Goal: Task Accomplishment & Management: Use online tool/utility

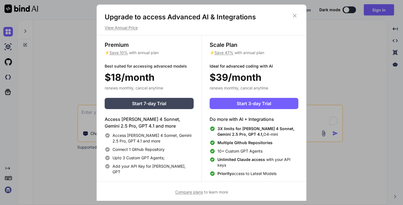
click at [296, 17] on icon at bounding box center [295, 16] width 6 height 6
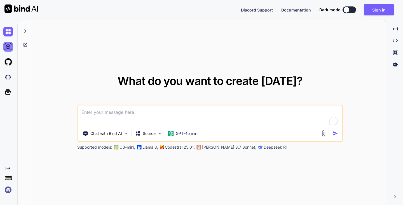
click at [12, 43] on img at bounding box center [8, 47] width 10 height 10
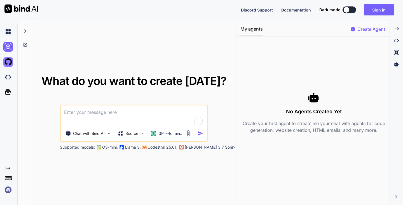
click at [6, 65] on img at bounding box center [8, 62] width 10 height 10
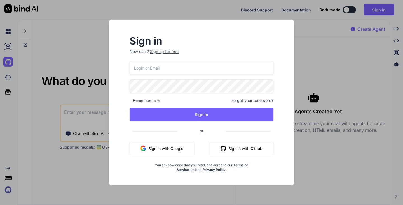
click at [154, 144] on button "Sign in with Google" at bounding box center [162, 147] width 65 height 13
click at [168, 147] on button "Sign in with Google" at bounding box center [162, 147] width 65 height 13
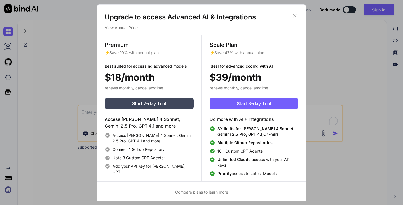
click at [296, 16] on icon at bounding box center [295, 16] width 4 height 4
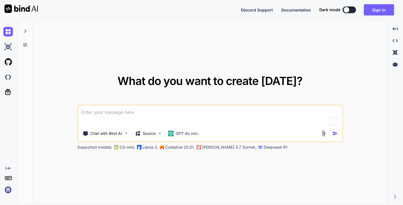
click at [350, 10] on button at bounding box center [349, 9] width 13 height 7
type textarea "x"
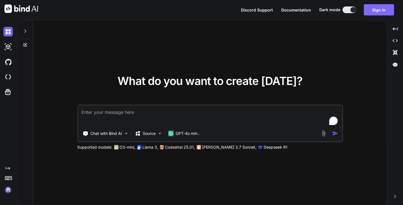
click at [378, 7] on button "Sign in" at bounding box center [379, 9] width 30 height 11
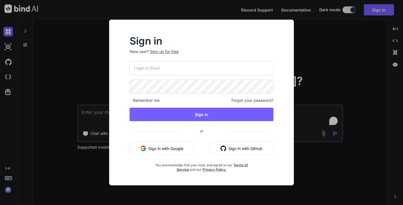
click at [167, 149] on button "Sign in with Google" at bounding box center [162, 147] width 65 height 13
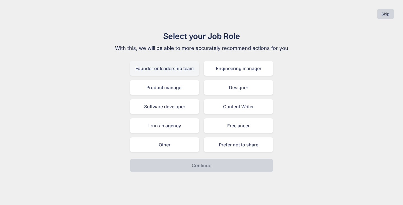
click at [174, 70] on div "Founder or leadership team" at bounding box center [164, 68] width 69 height 15
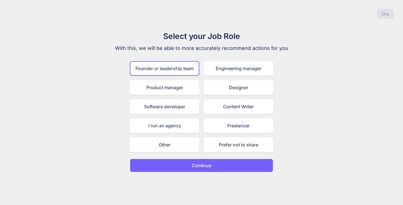
click at [230, 166] on button "Continue" at bounding box center [201, 164] width 143 height 13
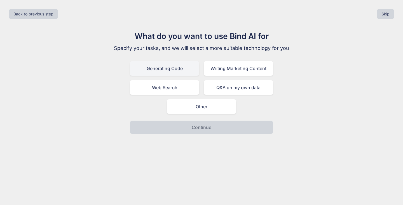
click at [182, 65] on div "Generating Code" at bounding box center [164, 68] width 69 height 15
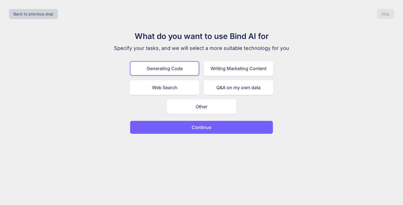
click at [210, 129] on p "Continue" at bounding box center [202, 127] width 20 height 7
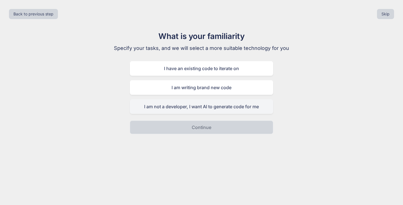
click at [210, 104] on div "I am not a developer, I want AI to generate code for me" at bounding box center [201, 106] width 143 height 15
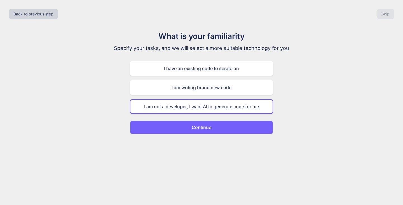
click at [213, 130] on button "Continue" at bounding box center [201, 126] width 143 height 13
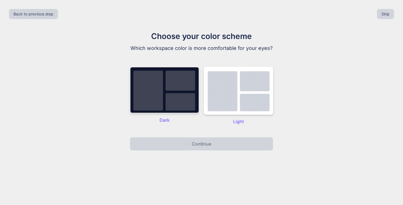
click at [175, 101] on img at bounding box center [164, 90] width 69 height 46
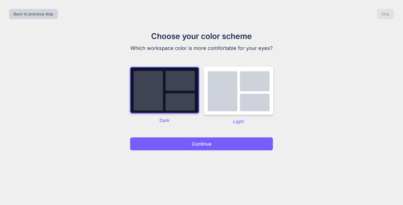
click at [193, 140] on button "Continue" at bounding box center [201, 143] width 143 height 13
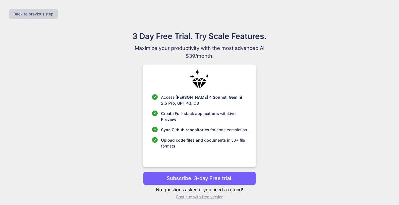
scroll to position [3, 0]
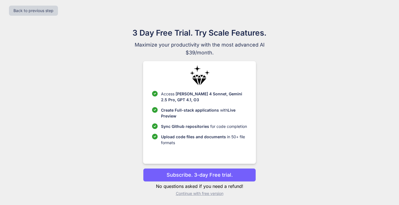
click at [205, 194] on p "Continue with free version" at bounding box center [199, 193] width 113 height 6
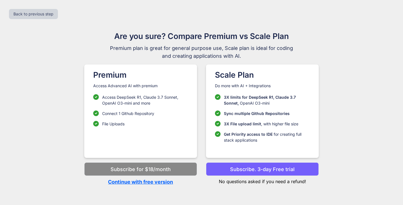
click at [158, 183] on p "Continue with free version" at bounding box center [140, 182] width 113 height 8
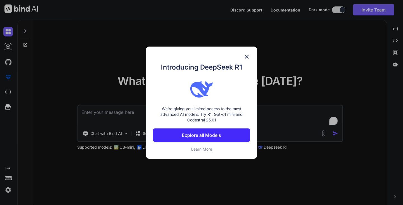
click at [245, 54] on img at bounding box center [246, 56] width 7 height 7
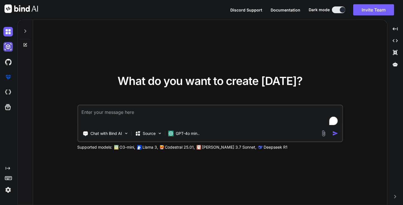
click at [9, 45] on img at bounding box center [8, 47] width 10 height 10
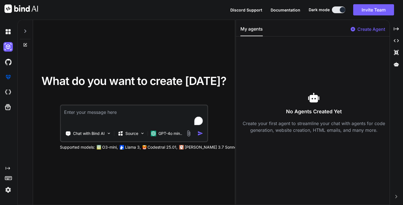
click at [363, 29] on p "Create Agent" at bounding box center [371, 29] width 28 height 7
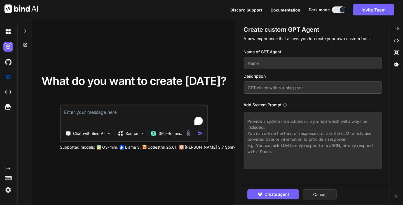
click at [323, 193] on button "Cancel" at bounding box center [320, 194] width 34 height 11
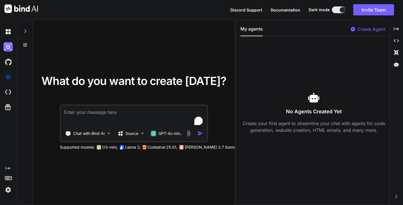
click at [14, 60] on div at bounding box center [9, 62] width 12 height 10
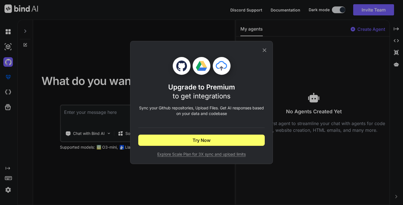
drag, startPoint x: 263, startPoint y: 50, endPoint x: 245, endPoint y: 56, distance: 19.4
click at [264, 50] on icon at bounding box center [264, 50] width 6 height 6
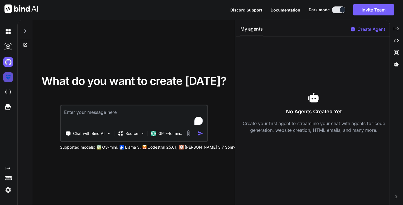
click at [7, 79] on img at bounding box center [8, 77] width 10 height 10
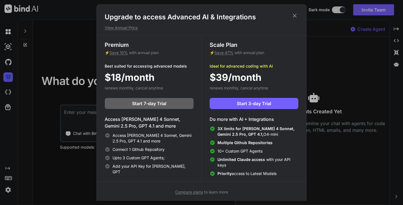
click at [297, 15] on icon at bounding box center [295, 16] width 6 height 6
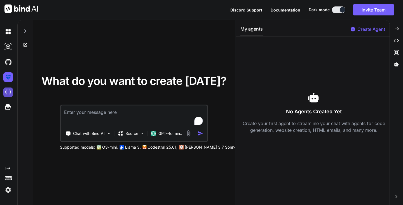
click at [11, 92] on img at bounding box center [8, 92] width 10 height 10
click at [7, 169] on icon "Created with Pixso." at bounding box center [8, 168] width 4 height 4
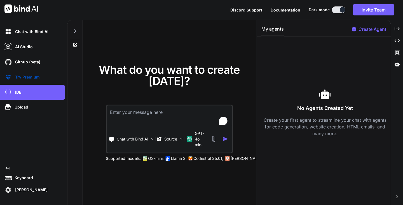
click at [8, 166] on icon "Created with Pixso." at bounding box center [8, 168] width 4 height 4
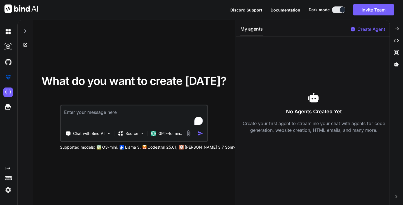
click at [145, 117] on textarea "To enrich screen reader interactions, please activate Accessibility in Grammarl…" at bounding box center [134, 115] width 146 height 21
paste textarea "Goal: Build a dark, tech-forward portfolio website for “Omar” that positions hi…"
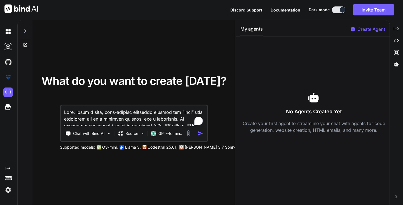
scroll to position [1371, 0]
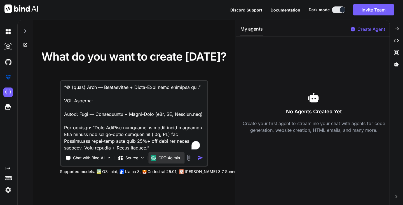
type textarea "Goal: Build a dark, tech-forward portfolio website for “Omar” that positions hi…"
click at [177, 159] on p "GPT-4o min.." at bounding box center [170, 158] width 24 height 6
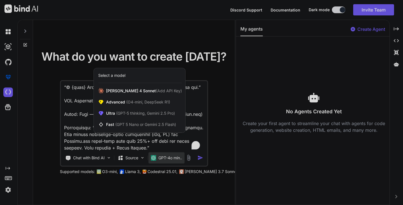
click at [228, 112] on div at bounding box center [201, 102] width 403 height 205
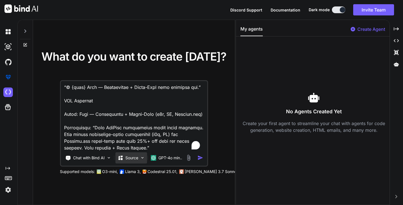
click at [133, 162] on div "Source" at bounding box center [131, 157] width 32 height 11
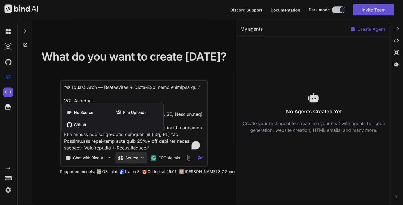
click at [133, 162] on div at bounding box center [201, 102] width 403 height 205
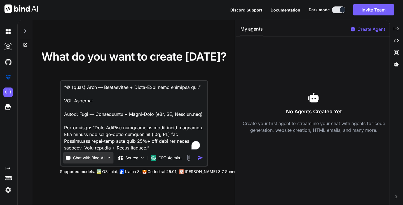
click at [101, 160] on p "Chat with Bind AI" at bounding box center [89, 158] width 32 height 6
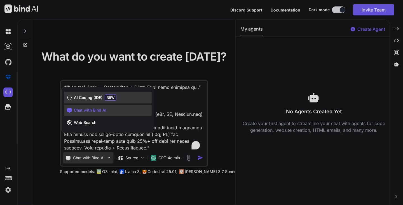
click at [126, 98] on div "AI Coding (IDE) NEW" at bounding box center [108, 98] width 88 height 12
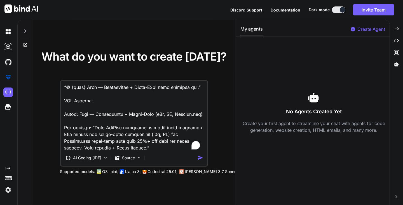
click at [199, 156] on img "button" at bounding box center [200, 157] width 6 height 6
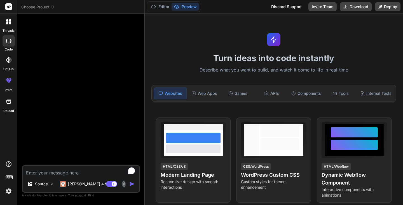
type textarea "x"
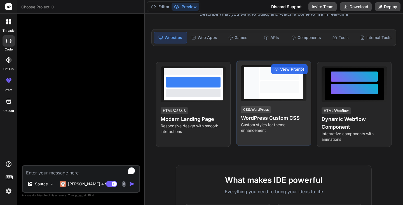
scroll to position [56, 0]
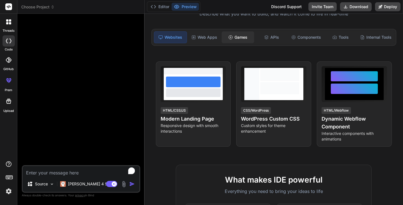
click at [234, 37] on div "Games" at bounding box center [238, 37] width 32 height 12
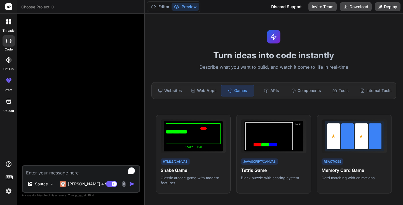
scroll to position [0, 0]
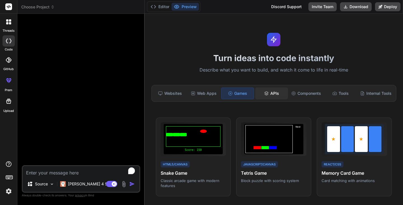
click at [278, 95] on div "APIs" at bounding box center [271, 93] width 32 height 12
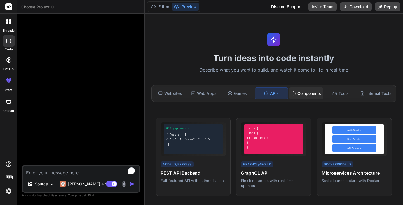
scroll to position [56, 0]
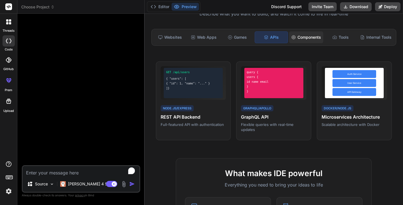
click at [301, 34] on div "Components" at bounding box center [306, 37] width 34 height 12
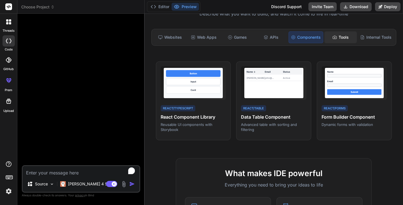
click at [341, 40] on div "Tools" at bounding box center [340, 37] width 32 height 12
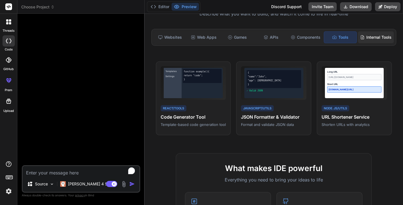
click at [378, 39] on div "Internal Tools" at bounding box center [376, 37] width 36 height 12
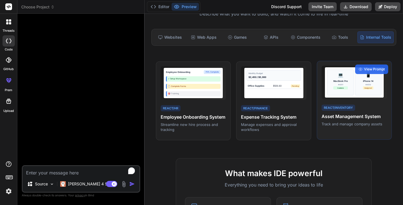
click at [355, 95] on div "📱 iPhone 14 #A002 Assigned" at bounding box center [368, 82] width 27 height 26
click at [363, 102] on div "💻 MacBook Pro #A001 Available 📱 iPhone 14 #A002 Assigned React/Inventory Asset …" at bounding box center [354, 100] width 75 height 79
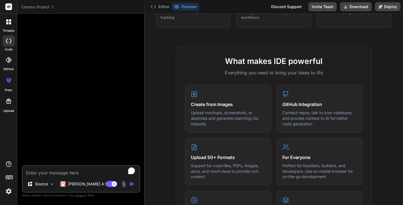
scroll to position [112, 0]
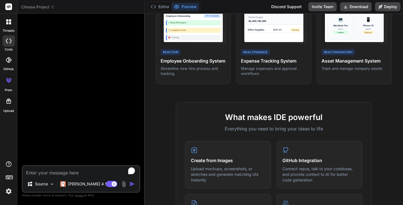
click at [9, 25] on div at bounding box center [9, 22] width 12 height 12
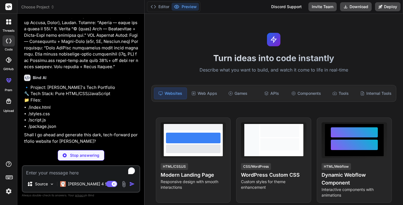
scroll to position [476, 0]
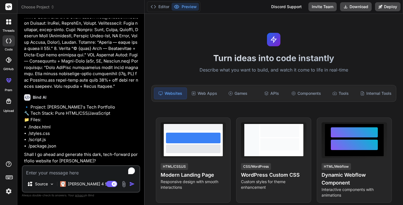
type textarea "x"
click at [70, 175] on textarea "To enrich screen reader interactions, please activate Accessibility in Grammarl…" at bounding box center [81, 171] width 117 height 10
type textarea "y"
type textarea "x"
type textarea "ye"
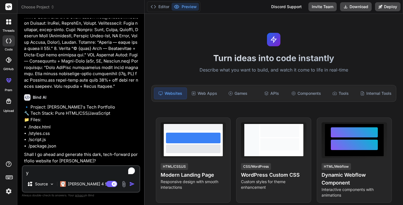
type textarea "x"
type textarea "yes"
type textarea "x"
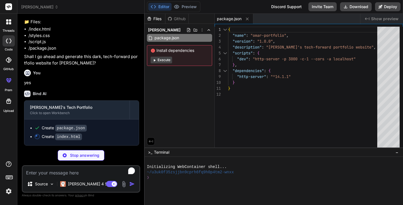
scroll to position [573, 0]
type textarea "x"
type textarea "<script src="script.js"></script> </body> </html>"
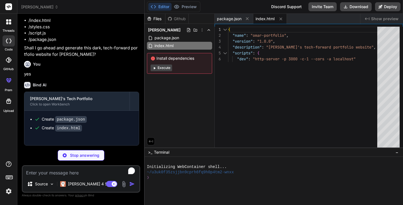
type textarea "x"
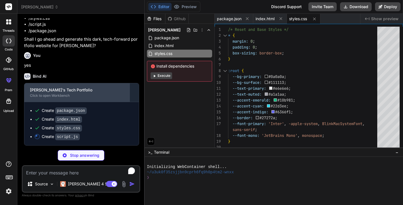
scroll to position [590, 0]
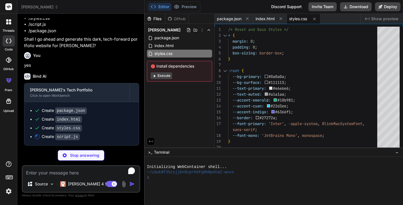
type textarea "x"
type textarea "console.log('🚀 Omar\'s portfolio loaded successfully'); console.log('💡 Ready fo…"
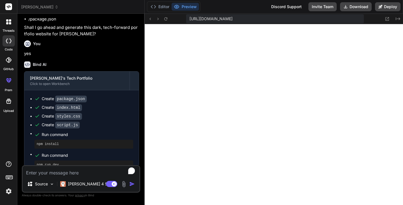
scroll to position [245, 0]
type textarea "x"
type textarea "if (!reducedMotion) { document.head.appendChild(style); } console.log('🚀 Omar\'…"
type textarea "x"
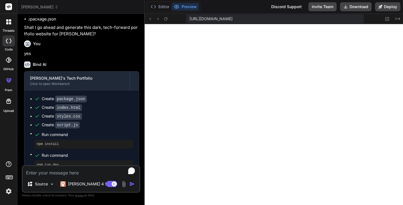
type textarea "console.log('🚀 Omar\'s portfolio loaded successfully'); console.log('💡 Ready fo…"
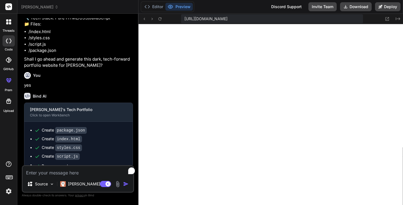
type textarea "x"
type textarea "builds!');"
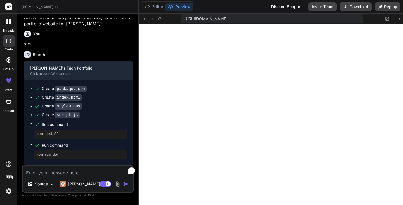
type textarea "x"
type textarea "`; if (!reducedMotion) { document.head.appendChild(style); } console.log('🚀 Oma…"
type textarea "x"
type textarea "if (!reducedMotion) { document.head.appendChild(style); } console.log('🚀 Omar\'…"
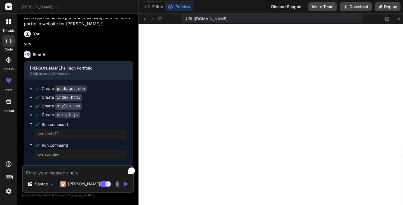
type textarea "x"
type textarea "document.head.appendChild(style); } console.log('🚀 Omar\'s portfolio loaded suc…"
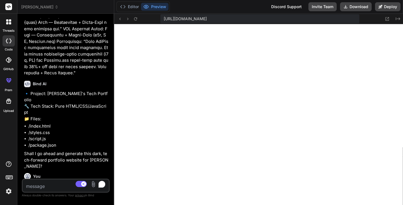
type textarea "x"
type textarea "} console.log('🚀 Omar\'s portfolio loaded successfully'); console.log('💡 Ready …"
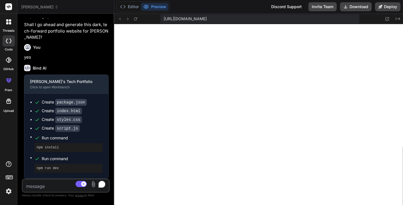
type textarea "x"
type textarea "console.log('🚀 Omar\'s portfolio loaded successfully'); console.log('💡 Ready fo…"
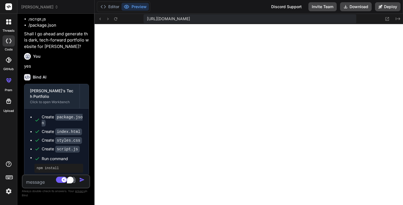
drag, startPoint x: 144, startPoint y: 48, endPoint x: 60, endPoint y: 44, distance: 84.6
click at [57, 45] on div "Bind AI Web Search Created with Pixso. Code Generator You Bind AI 🔹 Project: Om…" at bounding box center [55, 109] width 77 height 191
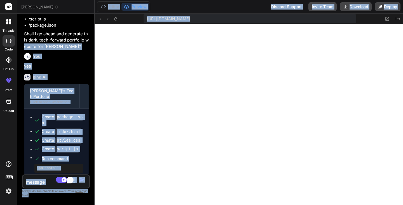
drag, startPoint x: 94, startPoint y: 46, endPoint x: 210, endPoint y: 52, distance: 116.8
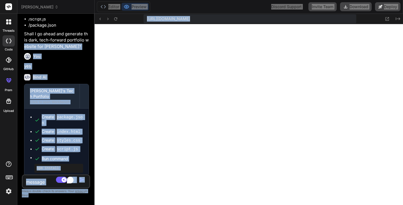
type textarea "x"
type textarea "} console.log('🚀 Omar\'s portfolio loaded successfully'); console.log('💡 Ready …"
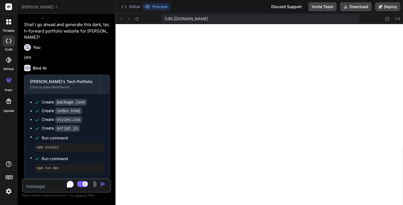
type textarea "x"
type textarea "document.head.appendChild(style); } console.log('🚀 Omar\'s portfolio loaded suc…"
type textarea "x"
type textarea "builds!');"
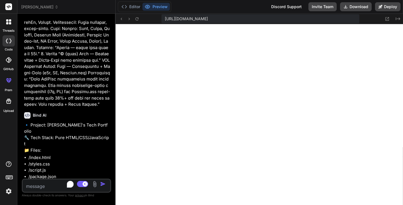
type textarea "x"
type textarea "console.log('🚀 Omar\'s portfolio loaded successfully'); console.log('💡 Ready fo…"
type textarea "x"
type textarea "} console.log('🚀 Omar\'s portfolio loaded successfully'); console.log('💡 Ready …"
type textarea "x"
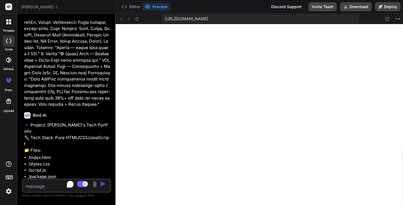
type textarea "if (!reducedMotion) { document.head.appendChild(style); } console.log('🚀 Omar\'…"
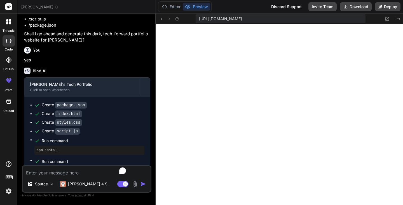
drag, startPoint x: 94, startPoint y: 54, endPoint x: 145, endPoint y: 55, distance: 50.9
click at [145, 55] on div "Bind AI Web Search Created with Pixso. Code Generator You Bind AI 🔹 Project: Om…" at bounding box center [86, 109] width 139 height 191
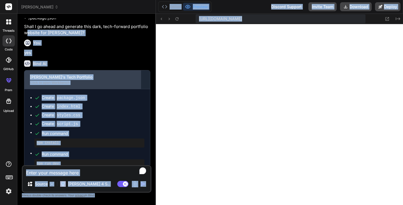
scroll to position [562, 0]
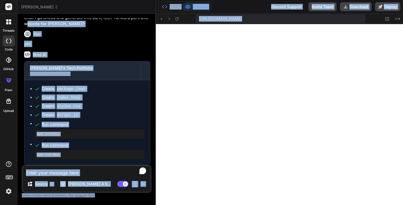
click at [115, 86] on div "Create package.json" at bounding box center [89, 89] width 110 height 6
click at [108, 97] on div "Create index.html" at bounding box center [89, 97] width 110 height 6
click at [79, 84] on div "Create package.json Create index.html Create styles.css Create script.js Run co…" at bounding box center [87, 122] width 126 height 85
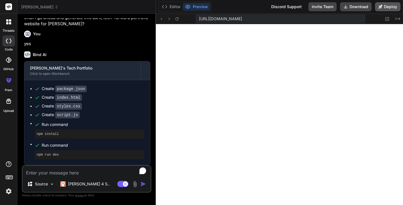
click at [382, 10] on button "Deploy" at bounding box center [387, 6] width 25 height 9
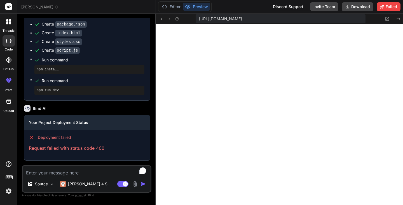
scroll to position [626, 0]
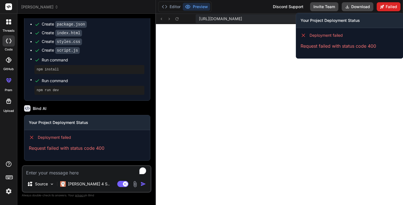
click at [382, 8] on icon at bounding box center [382, 7] width 4 height 4
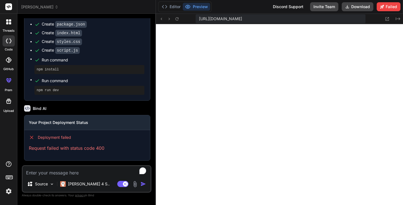
click at [10, 37] on div at bounding box center [9, 40] width 12 height 11
click at [8, 20] on icon at bounding box center [7, 20] width 2 height 2
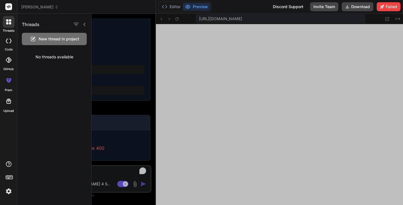
drag, startPoint x: 11, startPoint y: 23, endPoint x: 9, endPoint y: 26, distance: 3.4
click at [11, 23] on icon at bounding box center [10, 23] width 2 height 2
click at [6, 43] on div at bounding box center [9, 40] width 12 height 11
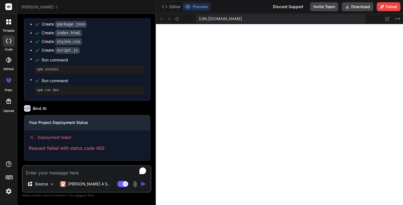
click at [6, 43] on div at bounding box center [9, 40] width 12 height 11
click at [12, 6] on div at bounding box center [8, 7] width 17 height 14
click at [9, 7] on rect at bounding box center [8, 6] width 7 height 7
click at [51, 9] on span "[PERSON_NAME]" at bounding box center [39, 7] width 37 height 6
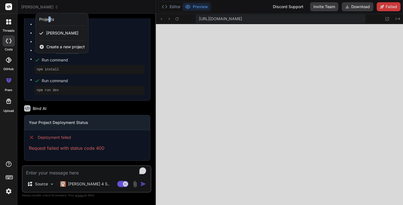
click at [49, 18] on div "Projects" at bounding box center [46, 20] width 15 height 6
click at [179, 58] on div at bounding box center [201, 102] width 403 height 205
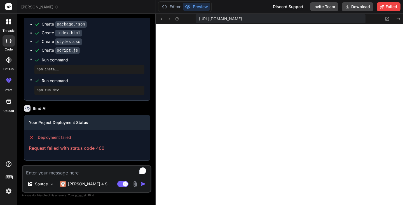
click at [3, 22] on div at bounding box center [9, 22] width 12 height 12
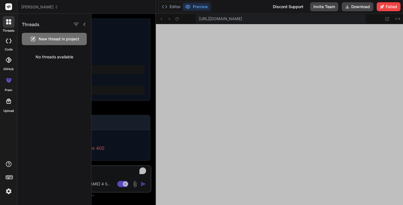
click at [9, 41] on icon at bounding box center [9, 41] width 6 height 4
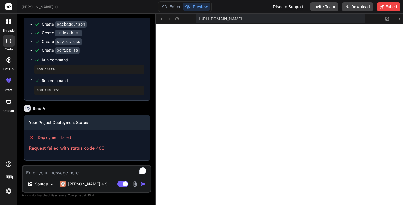
click at [9, 39] on icon at bounding box center [9, 41] width 6 height 4
type textarea "x"
click at [8, 193] on img at bounding box center [9, 191] width 10 height 10
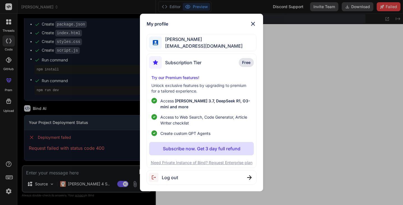
click at [253, 24] on img at bounding box center [253, 23] width 7 height 7
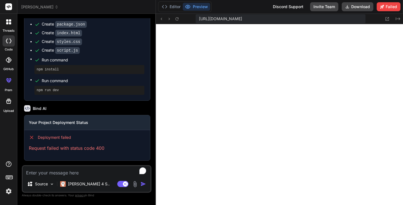
click at [54, 6] on span "[PERSON_NAME]" at bounding box center [39, 7] width 37 height 6
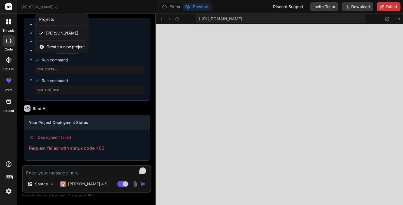
click at [54, 47] on span "Create a new project" at bounding box center [65, 47] width 38 height 6
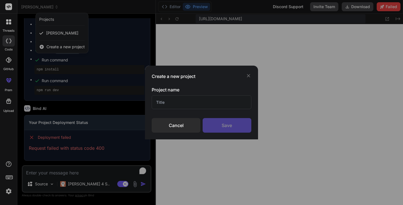
click at [199, 103] on input "text" at bounding box center [201, 102] width 99 height 14
type input "test2"
click at [224, 123] on div "Save" at bounding box center [227, 125] width 49 height 15
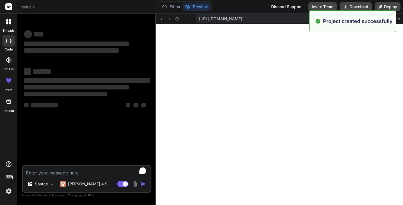
scroll to position [436, 0]
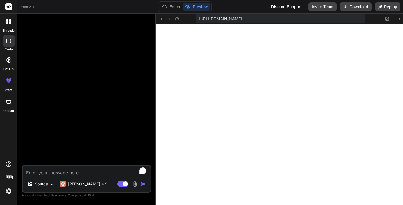
click at [29, 10] on header "test2 Created with Pixso." at bounding box center [86, 7] width 139 height 14
click at [31, 8] on span "test2" at bounding box center [28, 7] width 15 height 6
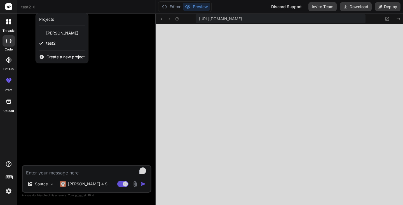
click at [8, 27] on div at bounding box center [9, 22] width 12 height 12
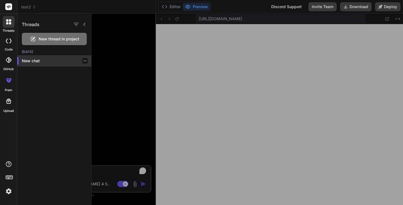
click at [41, 62] on p "New chat" at bounding box center [56, 61] width 69 height 6
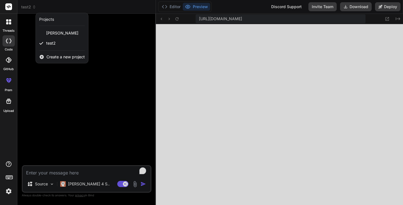
click at [11, 40] on div at bounding box center [9, 40] width 12 height 11
type textarea "x"
click at [8, 59] on icon at bounding box center [9, 60] width 6 height 6
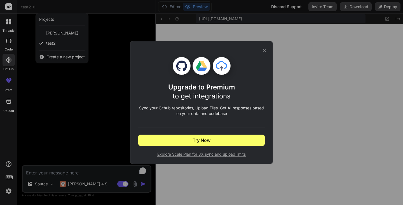
click at [96, 80] on div "Upgrade to Premium to get integrations Sync your Github repositories, Upload Fi…" at bounding box center [201, 102] width 403 height 205
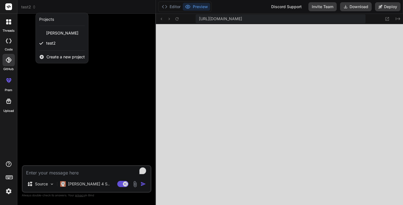
click at [71, 175] on div at bounding box center [201, 102] width 403 height 205
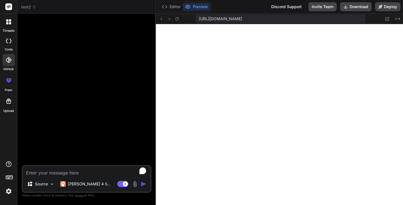
click at [69, 171] on textarea "To enrich screen reader interactions, please activate Accessibility in Grammarl…" at bounding box center [87, 171] width 128 height 10
type textarea "i"
type textarea "x"
type textarea "i w"
type textarea "x"
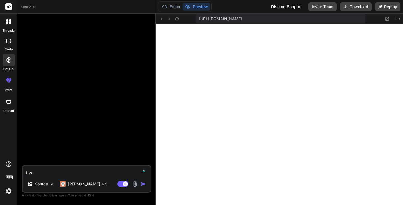
type textarea "i wa"
type textarea "x"
type textarea "i wan"
type textarea "x"
type textarea "i want"
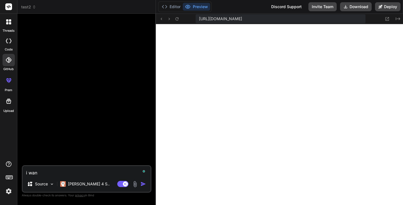
type textarea "x"
type textarea "i want"
type textarea "x"
type textarea "i want t"
type textarea "x"
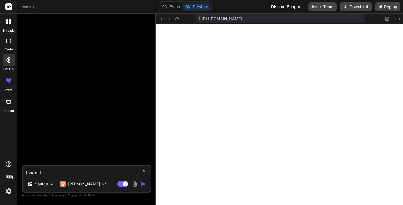
type textarea "i want to"
type textarea "x"
type textarea "i want to"
type textarea "x"
type textarea "i want to c"
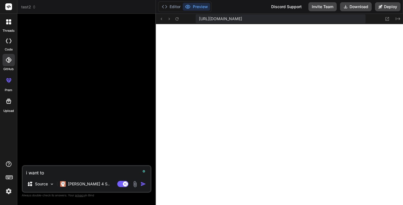
type textarea "x"
type textarea "i want to cr"
type textarea "x"
type textarea "i want to cre"
type textarea "x"
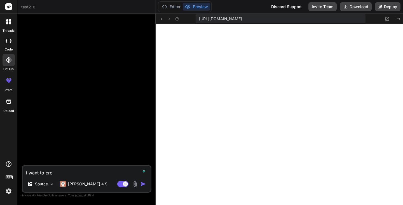
type textarea "i want to crea"
type textarea "x"
type textarea "i want to creat"
type textarea "x"
type textarea "i want to create"
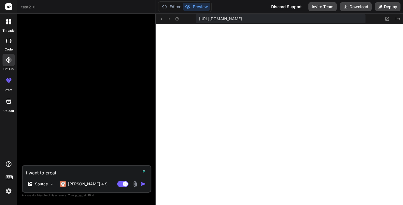
type textarea "x"
type textarea "i want to create"
type textarea "x"
type textarea "i want to create a"
type textarea "x"
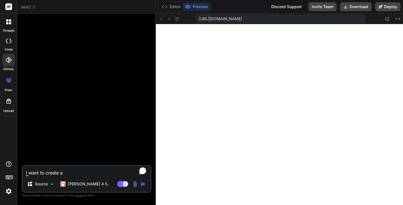
type textarea "i want to create an"
type textarea "x"
type textarea "i want to create an"
type textarea "x"
type textarea "i want to create an e"
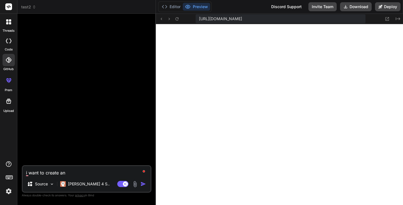
type textarea "x"
type textarea "i want to create an em"
type textarea "x"
type textarea "i want to create an ema"
type textarea "x"
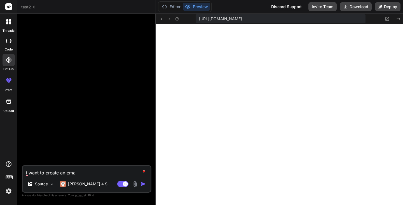
type textarea "i want to create an emai"
type textarea "x"
type textarea "i want to create an email"
type textarea "x"
type textarea "i want to create an email"
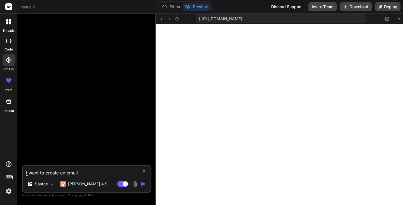
type textarea "x"
type textarea "i want to create an email s"
type textarea "x"
type textarea "i want to create an email se"
type textarea "x"
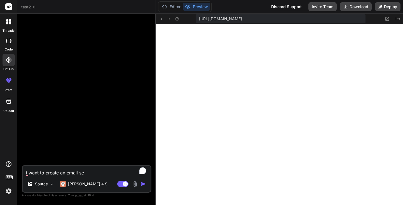
type textarea "i want to create an email ser"
type textarea "x"
type textarea "i want to create an email serei"
type textarea "x"
type textarea "i want to create an email sereis"
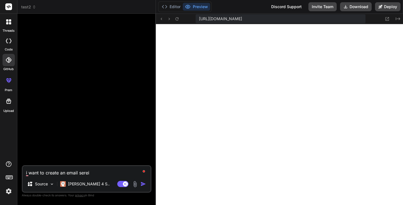
type textarea "x"
type textarea "i want to create an email sereis"
type textarea "x"
type textarea "i want to create an email sereis"
type textarea "x"
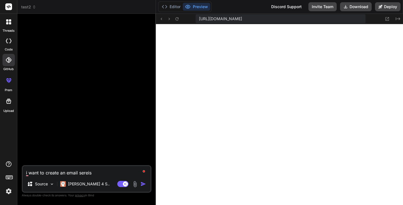
type textarea "i want to create an email serei"
type textarea "x"
type textarea "i want to create an email sere"
type textarea "x"
type textarea "i want to create an email ser"
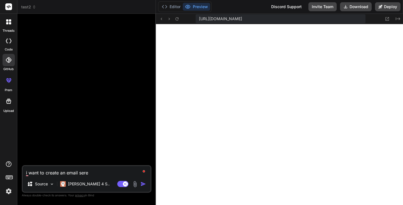
type textarea "x"
type textarea "i want to create an email se"
type textarea "x"
type textarea "i want to create an email s"
type textarea "x"
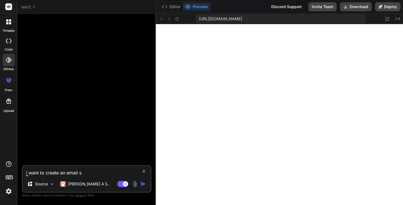
type textarea "i want to create an email"
type textarea "x"
type textarea "i want to create an email"
type textarea "x"
type textarea "i want to create an emai"
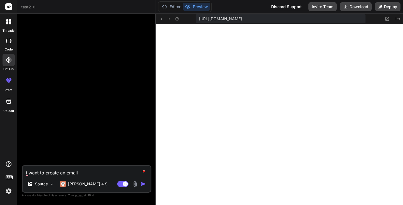
type textarea "x"
type textarea "i want to create an ema"
type textarea "x"
type textarea "i want to create an em"
type textarea "x"
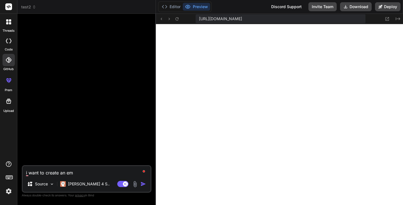
type textarea "i want to create an e"
type textarea "x"
type textarea "i want to create an"
type textarea "x"
type textarea "i want to create an"
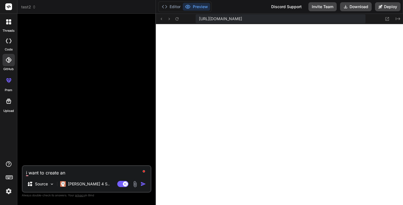
type textarea "x"
type textarea "i want to create a"
type textarea "x"
type textarea "i want to create"
type textarea "x"
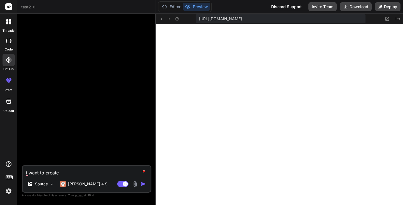
type textarea "i want to create"
type textarea "x"
type textarea "i want to create"
type textarea "x"
type textarea "i want to create a"
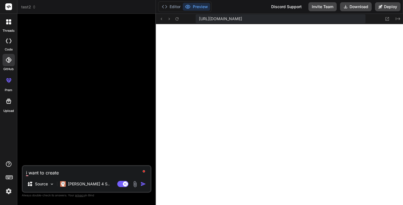
type textarea "x"
type textarea "i want to create an"
type textarea "x"
type textarea "i want to create an"
type textarea "x"
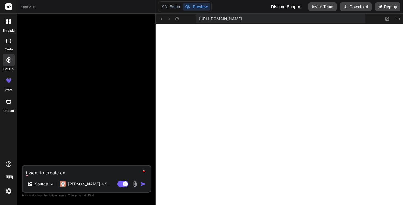
type textarea "i want to create an A"
type textarea "x"
type textarea "i want to create an Ad"
type textarea "x"
type textarea "i want to create an Ad"
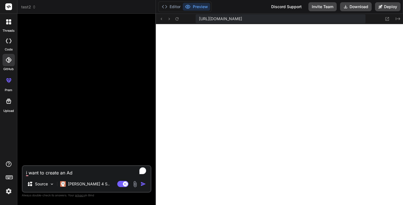
type textarea "x"
type textarea "i want to create an Ad f"
type textarea "x"
type textarea "i want to create an Ad fo"
type textarea "x"
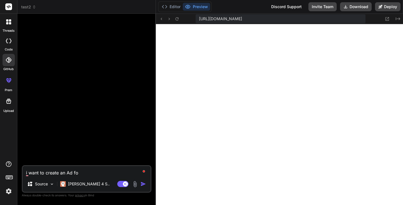
type textarea "i want to create an Ad for"
type textarea "x"
type textarea "i want to create an Ad for"
type textarea "x"
type textarea "i want to create an Ad for m"
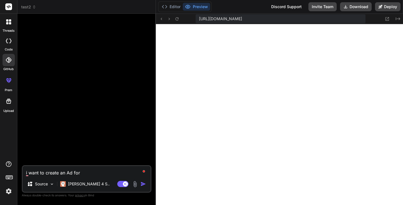
type textarea "x"
type textarea "i want to create an Ad for my"
type textarea "x"
type textarea "i want to create an Ad for my"
type textarea "x"
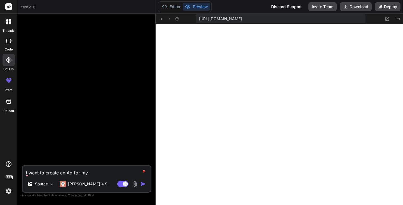
type textarea "i want to create an Ad for my p"
type textarea "x"
type textarea "i want to create an Ad for my po"
type textarea "x"
type textarea "i want to create an Ad for my por"
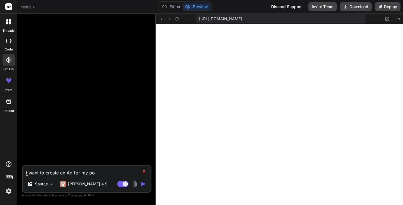
type textarea "x"
type textarea "i want to create an Ad for my port"
type textarea "x"
type textarea "i want to create an Ad for my portf"
type textarea "x"
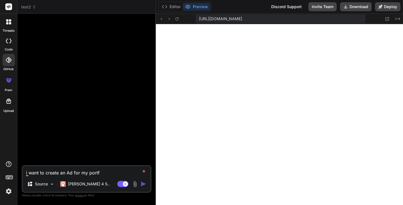
type textarea "i want to create an Ad for my portfo"
type textarea "x"
type textarea "i want to create an Ad for my portfol"
type textarea "x"
type textarea "i want to create an Ad for my portfoli"
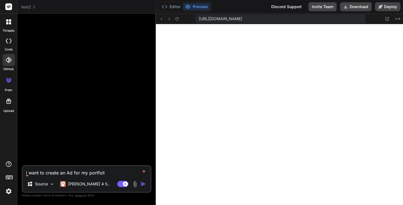
type textarea "x"
type textarea "i want to create an Ad for my portfolio"
type textarea "x"
type textarea "i want to create an Ad for my portfolio"
type textarea "x"
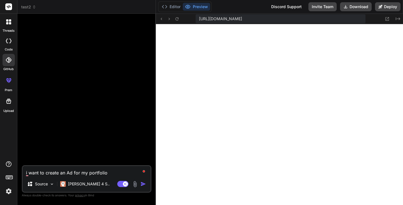
type textarea "i want to create an Ad for my portfolio s"
type textarea "x"
type textarea "i want to create an Ad for my portfolio si"
type textarea "x"
type textarea "i want to create an Ad for my portfolio sit"
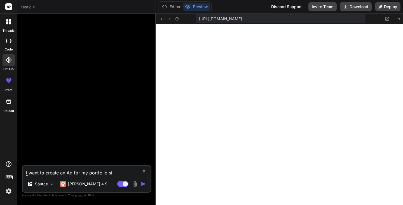
type textarea "x"
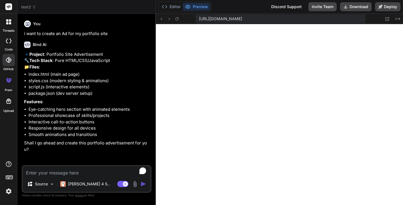
scroll to position [1, 0]
click at [90, 171] on textarea "To enrich screen reader interactions, please activate Accessibility in Grammarl…" at bounding box center [87, 171] width 128 height 10
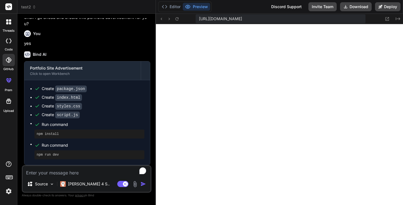
scroll to position [137, 0]
click at [163, 18] on icon at bounding box center [161, 19] width 5 height 5
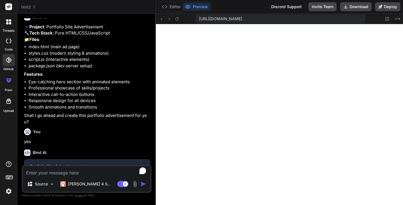
scroll to position [28, 0]
click at [34, 8] on icon at bounding box center [34, 7] width 4 height 4
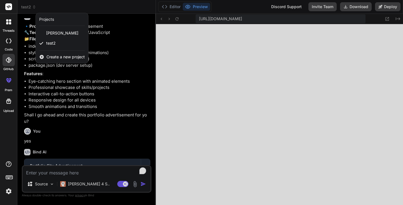
click at [4, 198] on div "threads code GitHub prem Upload" at bounding box center [8, 102] width 17 height 205
click at [6, 193] on img at bounding box center [9, 191] width 10 height 10
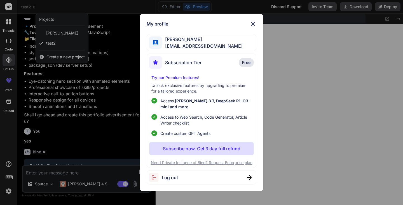
click at [194, 42] on span "Omar Eldeeb" at bounding box center [202, 39] width 81 height 7
click at [252, 27] on img at bounding box center [253, 23] width 7 height 7
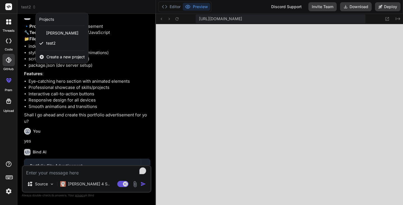
click at [6, 9] on rect at bounding box center [8, 6] width 7 height 7
click at [10, 6] on icon at bounding box center [9, 6] width 4 height 3
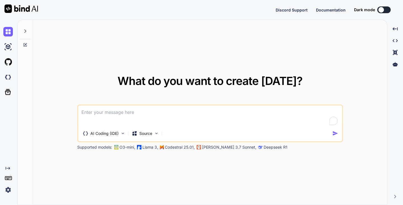
click at [27, 32] on icon at bounding box center [25, 31] width 4 height 4
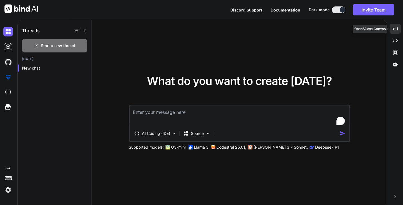
click at [393, 32] on div "Created with Pixso." at bounding box center [395, 29] width 11 height 10
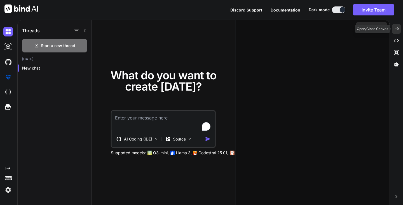
click at [393, 32] on div "Created with Pixso." at bounding box center [396, 29] width 9 height 10
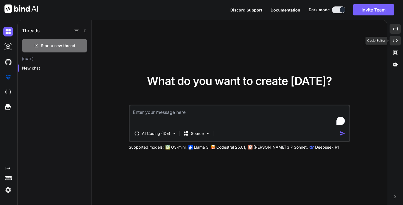
click at [394, 44] on div "Created with Pixso." at bounding box center [395, 41] width 11 height 10
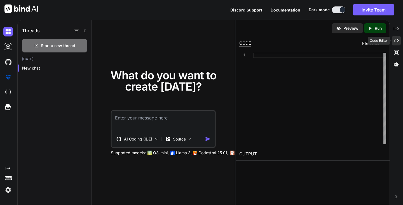
click at [394, 44] on div "Created with Pixso." at bounding box center [396, 41] width 9 height 10
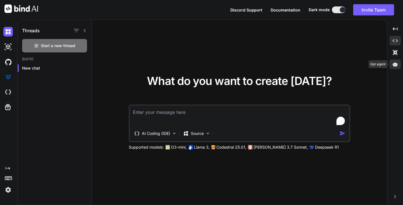
click at [396, 62] on icon at bounding box center [395, 64] width 5 height 5
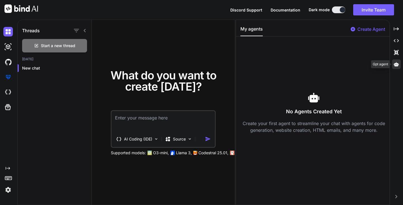
click at [396, 62] on icon at bounding box center [396, 64] width 5 height 4
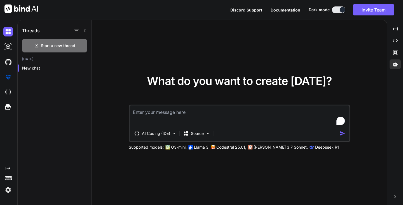
click at [8, 189] on img at bounding box center [8, 190] width 10 height 10
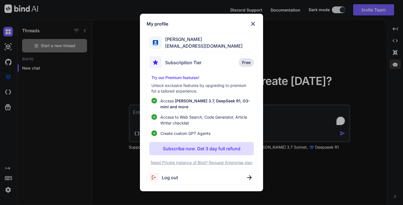
click at [113, 96] on div "My profile Omar Eldeeb eldeebomar@gmail.com Subscription Tier Free Try our Prem…" at bounding box center [201, 102] width 403 height 205
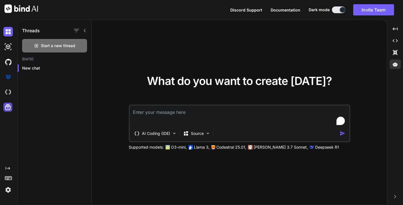
click at [10, 107] on icon at bounding box center [8, 107] width 8 height 8
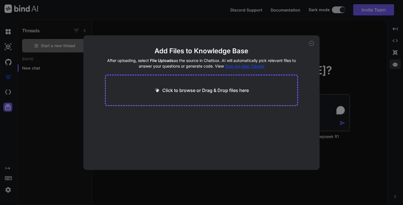
click at [311, 45] on icon at bounding box center [311, 43] width 5 height 5
type textarea "x"
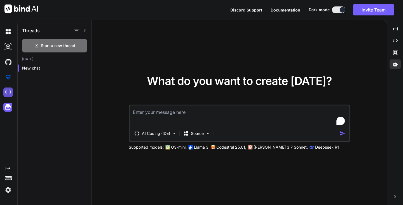
click at [10, 90] on img at bounding box center [8, 92] width 10 height 10
click at [8, 46] on img at bounding box center [8, 47] width 10 height 10
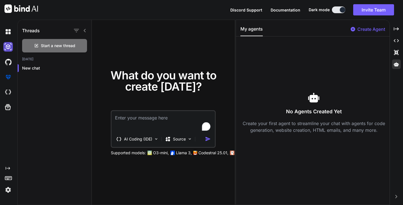
click at [8, 46] on img at bounding box center [8, 47] width 10 height 10
click at [10, 29] on img at bounding box center [8, 32] width 10 height 10
click at [76, 32] on icon "button" at bounding box center [76, 30] width 5 height 3
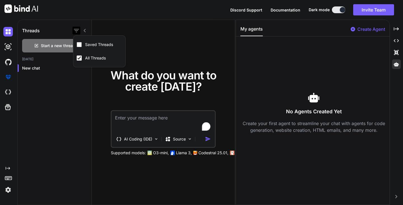
click at [76, 32] on icon "button" at bounding box center [76, 30] width 5 height 3
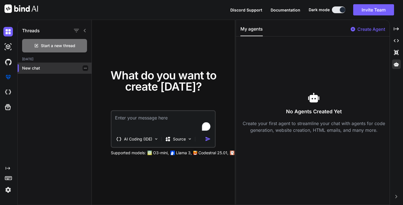
click at [72, 65] on div "New chat" at bounding box center [55, 67] width 74 height 11
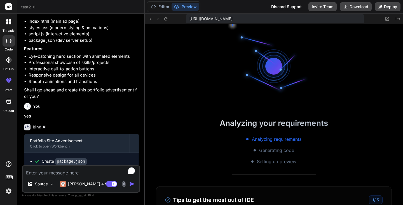
scroll to position [207, 0]
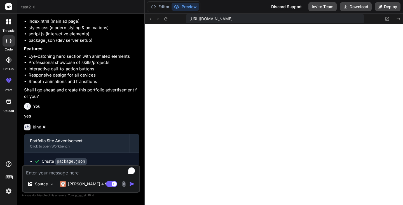
click at [38, 6] on div "test2" at bounding box center [80, 7] width 119 height 6
click at [33, 6] on icon at bounding box center [34, 7] width 4 height 4
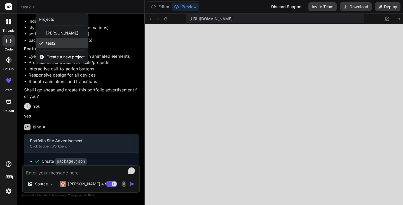
click at [59, 43] on div "test2" at bounding box center [62, 43] width 52 height 10
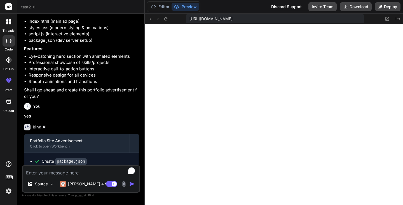
click at [34, 5] on icon at bounding box center [34, 7] width 4 height 4
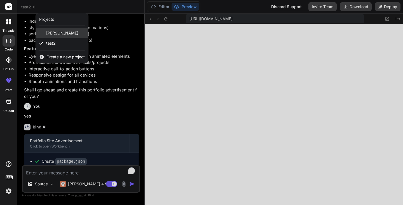
click at [54, 33] on span "[PERSON_NAME]" at bounding box center [62, 33] width 32 height 6
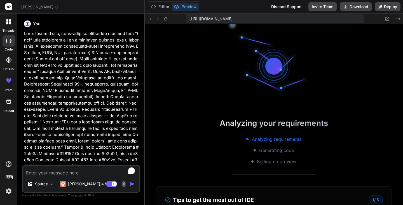
scroll to position [505, 0]
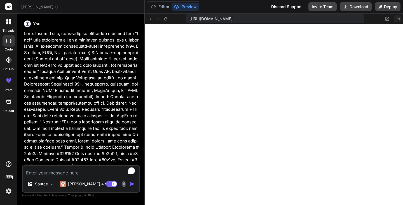
click at [399, 17] on icon "Created with Pixso." at bounding box center [398, 19] width 4 height 4
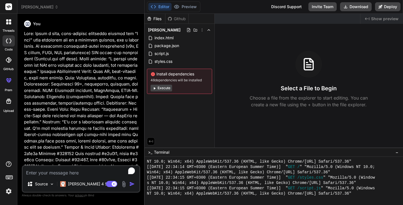
click at [170, 88] on button "Execute" at bounding box center [162, 88] width 22 height 7
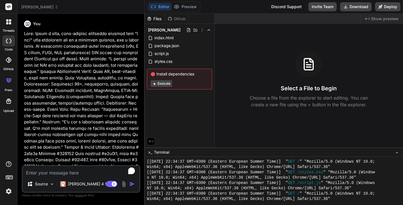
scroll to position [787, 0]
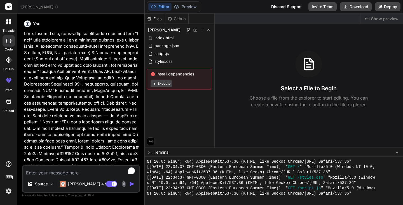
click at [166, 81] on button "Execute" at bounding box center [162, 83] width 22 height 7
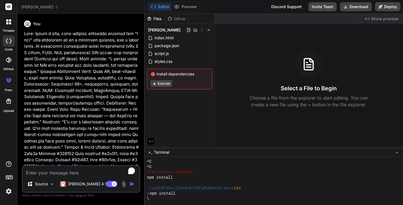
scroll to position [861, 0]
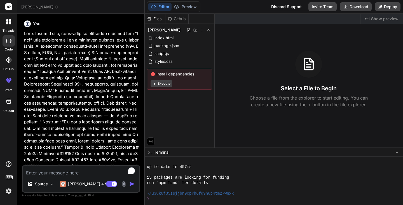
type textarea "x"
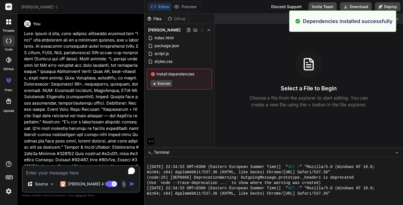
scroll to position [1069, 0]
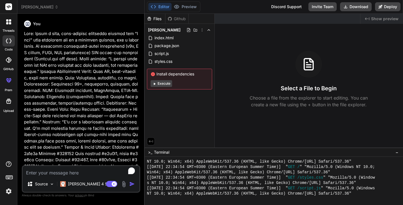
click at [389, 20] on span "Show preview" at bounding box center [384, 19] width 27 height 6
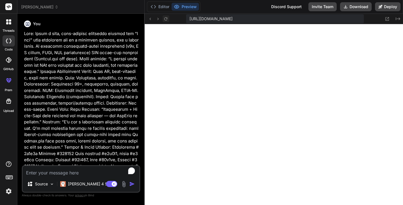
click at [167, 15] on button at bounding box center [166, 18] width 7 height 7
click at [398, 21] on button "Created with Pixso." at bounding box center [397, 18] width 7 height 7
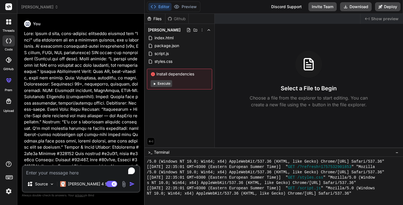
click at [398, 21] on span "Show preview" at bounding box center [384, 19] width 27 height 6
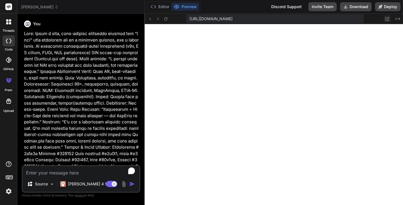
click at [386, 17] on icon at bounding box center [387, 19] width 5 height 5
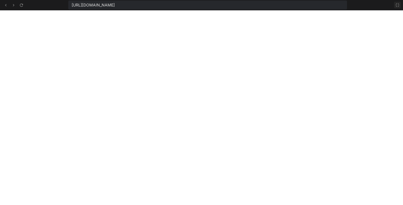
click at [397, 7] on icon at bounding box center [397, 5] width 4 height 4
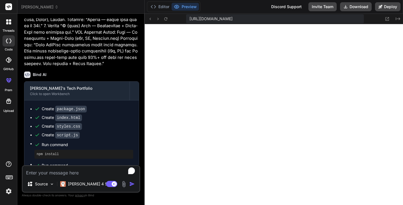
scroll to position [506, 0]
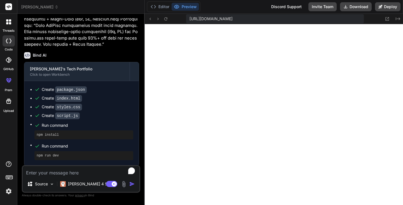
click at [60, 175] on textarea "To enrich screen reader interactions, please activate Accessibility in Grammarl…" at bounding box center [81, 171] width 117 height 10
type textarea "i"
type textarea "x"
type textarea "in"
type textarea "x"
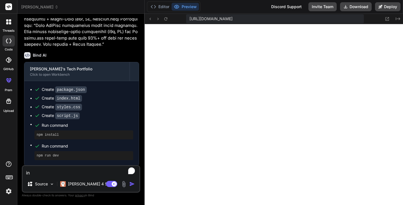
type textarea "in"
type textarea "x"
type textarea "in t"
type textarea "x"
type textarea "in th"
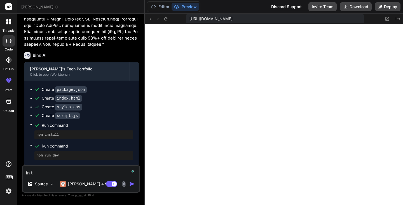
type textarea "x"
type textarea "in the"
type textarea "x"
type textarea "in the"
type textarea "x"
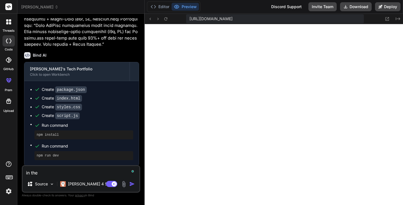
type textarea "in the l"
type textarea "x"
type textarea "in the li"
type textarea "x"
type textarea "in the liv"
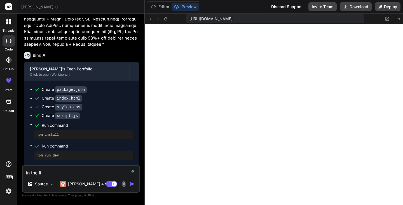
type textarea "x"
type textarea "in the live"
type textarea "x"
type textarea "in the live"
type textarea "x"
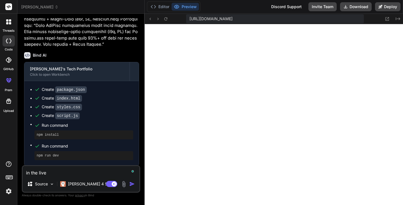
type textarea "in the live d"
type textarea "x"
type textarea "in the live de"
type textarea "x"
type textarea "in the live dem"
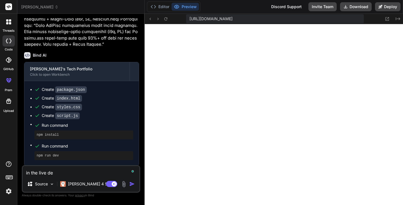
type textarea "x"
type textarea "in the live demo"
type textarea "x"
type textarea "in the live demos"
type textarea "x"
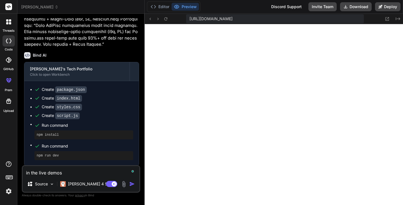
type textarea "in the live demos"
type textarea "x"
type textarea "in the live demos s"
type textarea "x"
type textarea "in the live demos se"
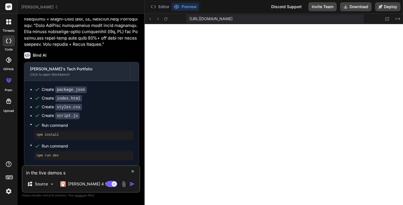
type textarea "x"
type textarea "in the live demos sec"
type textarea "x"
type textarea "in the live demos sect"
type textarea "x"
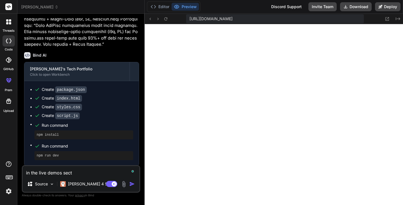
type textarea "in the live demos secti"
type textarea "x"
type textarea "in the live demos sectio"
type textarea "x"
type textarea "in the live demos section"
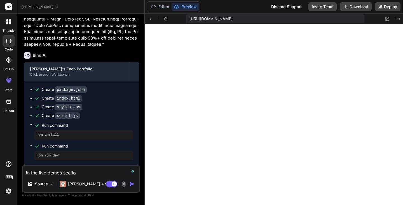
type textarea "x"
type textarea "in the live demos section,"
type textarea "x"
type textarea "in the live demos section,"
type textarea "x"
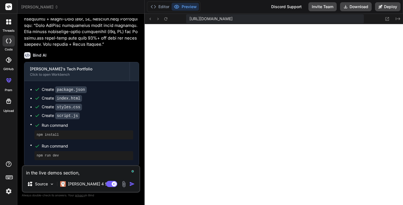
type textarea "in the live demos section, i"
type textarea "x"
type textarea "in the live demos section, i"
type textarea "x"
type textarea "in the live demos section, i w"
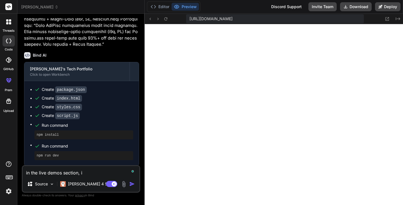
type textarea "x"
type textarea "in the live demos section, i [GEOGRAPHIC_DATA]"
type textarea "x"
type textarea "in the live demos section, i wan"
type textarea "x"
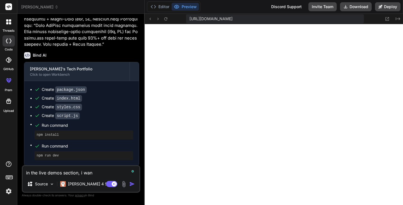
type textarea "in the live demos section, i want"
type textarea "x"
type textarea "in the live demos section, i want"
type textarea "x"
type textarea "in the live demos section, i want w"
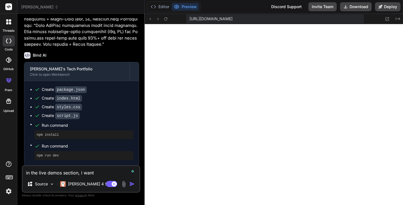
type textarea "x"
type textarea "in the live demos section, i want wh"
type textarea "x"
type textarea "in the live demos section, i want whe"
type textarea "x"
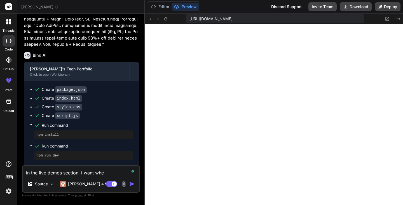
type textarea "in the live demos section, i want when"
type textarea "x"
type textarea "in the live demos section, i want when"
type textarea "x"
type textarea "in the live demos section, i want when t"
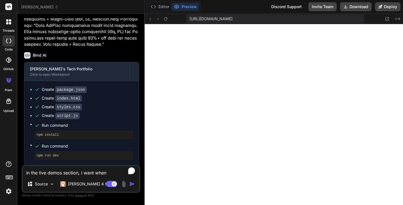
type textarea "x"
type textarea "in the live demos section, i want when th"
type textarea "x"
type textarea "in the live demos section, i want when the"
type textarea "x"
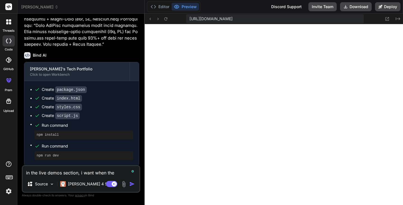
type textarea "in the live demos section, i want when the u"
type textarea "x"
type textarea "in the live demos section, i want when the us"
type textarea "x"
type textarea "in the live demos section, i want when the use"
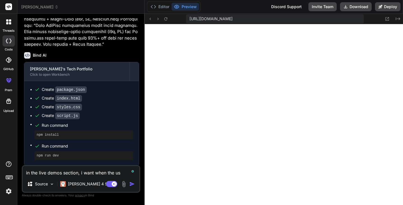
type textarea "x"
type textarea "in the live demos section, i want when the user"
type textarea "x"
type textarea "in the live demos section, i want when the user"
type textarea "x"
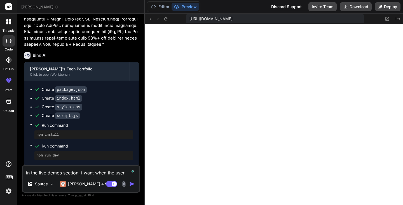
type textarea "in the live demos section, i want when the user l"
type textarea "x"
type textarea "in the live demos section, i want when the user"
type textarea "x"
type textarea "in the live demos section, i want when the user c"
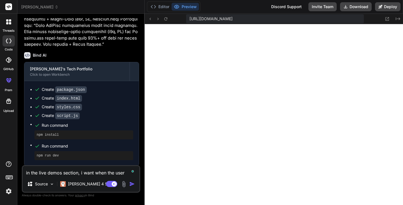
type textarea "x"
type textarea "in the live demos section, i want when the user cl"
type textarea "x"
type textarea "in the live demos section, i want when the user cli"
type textarea "x"
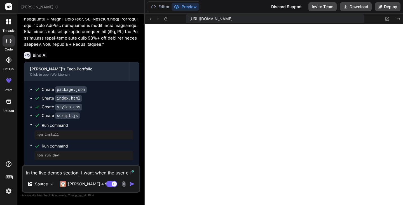
type textarea "in the live demos section, i want when the user clic"
type textarea "x"
type textarea "in the live demos section, i want when the user click"
type textarea "x"
type textarea "in the live demos section, i want when the user clicks"
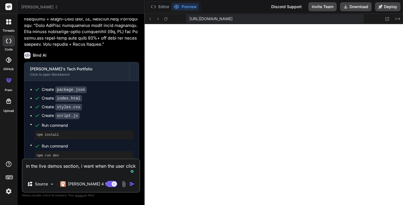
type textarea "x"
type textarea "in the live demos section, i want when the user clicks"
type textarea "x"
type textarea "in the live demos section, i want when the user clicks o"
type textarea "x"
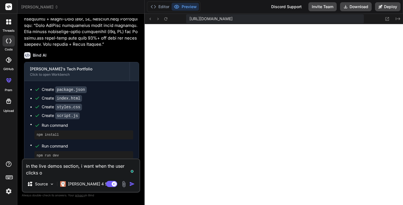
type textarea "in the live demos section, i want when the user clicks on"
type textarea "x"
type textarea "in the live demos section, i want when the user clicks on"
type textarea "x"
type textarea "in the live demos section, i want when the user clicks on a"
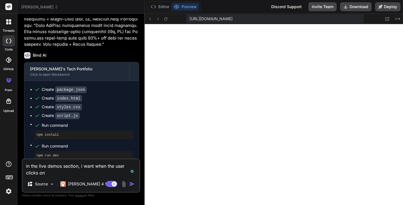
type textarea "x"
type textarea "in the live demos section, i want when the user clicks on a"
type textarea "x"
type textarea "in the live demos section, i want when the user clicks on a"
type textarea "x"
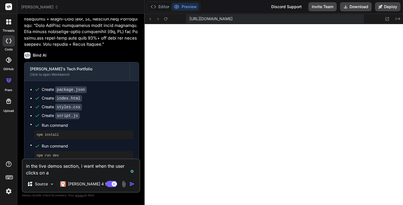
type textarea "in the live demos section, i want when the user clicks on"
type textarea "x"
type textarea "in the live demos section, i want when the user clicks on t"
type textarea "x"
type textarea "in the live demos section, i want when the user clicks on th"
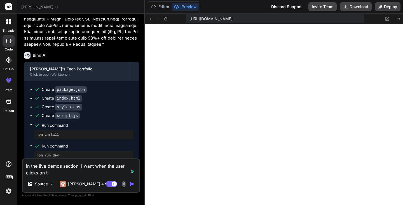
type textarea "x"
type textarea "in the live demos section, i want when the user clicks on the"
type textarea "x"
type textarea "in the live demos section, i want when the user clicks on the"
type textarea "x"
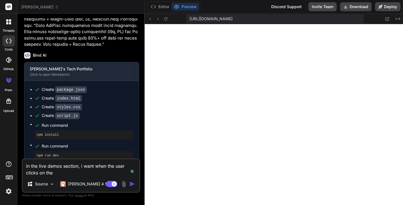
type textarea "in the live demos section, i want when the user clicks on the b"
type textarea "x"
type textarea "in the live demos section, i want when the user clicks on the bu"
type textarea "x"
type textarea "in the live demos section, i want when the user clicks on the but"
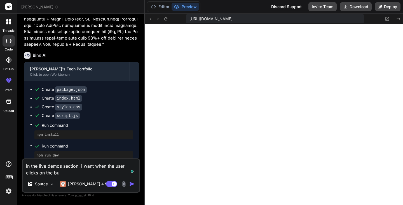
type textarea "x"
type textarea "in the live demos section, i want when the user clicks on the butt"
type textarea "x"
type textarea "in the live demos section, i want when the user clicks on the butto"
type textarea "x"
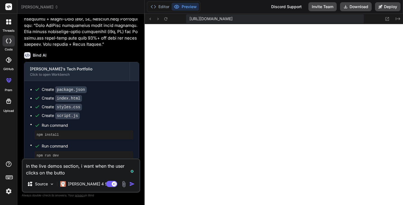
type textarea "in the live demos section, i want when the user clicks on the button"
type textarea "x"
type textarea "in the live demos section, i want when the user clicks on the button"
type textarea "x"
type textarea "in the live demos section, i want when the user clicks on the button i"
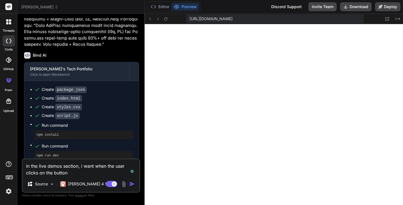
type textarea "x"
type textarea "in the live demos section, i want when the user clicks on the button it"
type textarea "x"
type textarea "in the live demos section, i want when the user clicks on the button it"
type textarea "x"
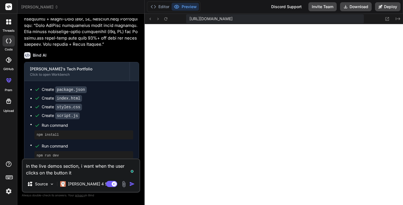
type textarea "in the live demos section, i want when the user clicks on the button it o"
type textarea "x"
type textarea "in the live demos section, i want when the user clicks on the button it op"
type textarea "x"
type textarea "in the live demos section, i want when the user clicks on the button it ope"
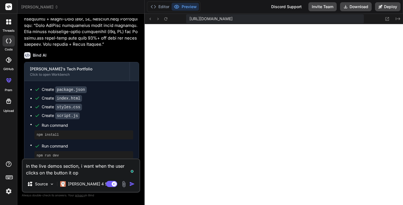
type textarea "x"
type textarea "in the live demos section, i want when the user clicks on the button it open"
type textarea "x"
type textarea "in the live demos section, i want when the user clicks on the button it opens"
type textarea "x"
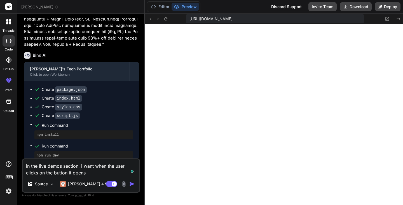
type textarea "in the live demos section, i want when the user clicks on the button it opens"
type textarea "x"
type textarea "in the live demos section, i want when the user clicks on the button it opens a"
type textarea "x"
type textarea "in the live demos section, i want when the user clicks on the button it opens a"
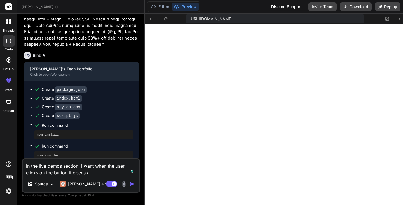
type textarea "x"
type textarea "in the live demos section, i want when the user clicks on the button it opens a…"
type textarea "x"
type textarea "in the live demos section, i want when the user clicks on the button it opens a…"
type textarea "x"
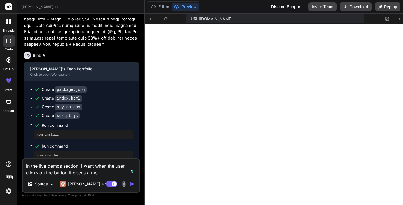
type textarea "in the live demos section, i want when the user clicks on the button it opens a…"
type textarea "x"
type textarea "in the live demos section, i want when the user clicks on the button it opens a…"
type textarea "x"
type textarea "in the live demos section, i want when the user clicks on the button it opens a…"
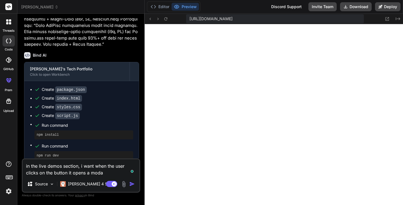
type textarea "x"
type textarea "in the live demos section, i want when the user clicks on the button it opens a…"
type textarea "x"
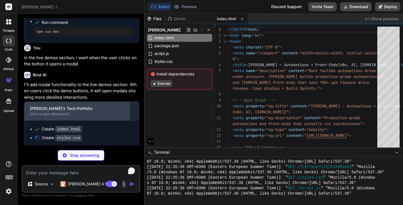
scroll to position [629, 0]
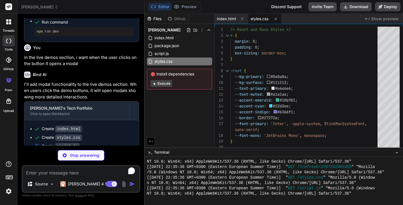
type textarea "x"
type textarea "console.log('🚀 [PERSON_NAME]\'s portfolio loaded successfully'); console.log('💡…"
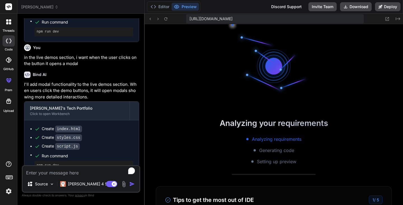
scroll to position [1414, 0]
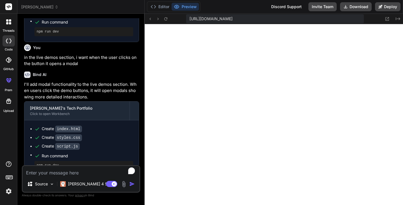
type textarea "x"
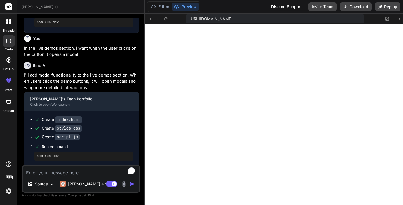
scroll to position [639, 0]
click at [390, 17] on button at bounding box center [387, 18] width 7 height 7
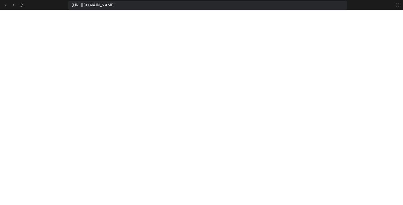
click at [396, 3] on icon at bounding box center [397, 5] width 4 height 4
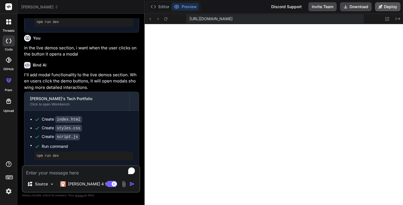
scroll to position [1478, 0]
click at [67, 172] on textarea "To enrich screen reader interactions, please activate Accessibility in Grammarl…" at bounding box center [81, 171] width 117 height 10
type textarea "i"
type textarea "x"
type textarea "i"
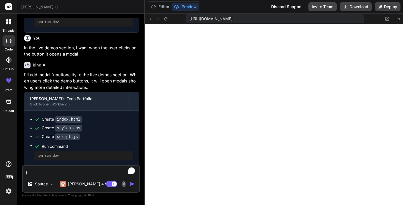
type textarea "x"
type textarea "i w"
type textarea "x"
type textarea "i wa"
type textarea "x"
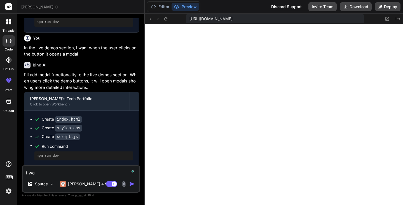
type textarea "i wan"
type textarea "x"
type textarea "i want"
type textarea "x"
type textarea "i want"
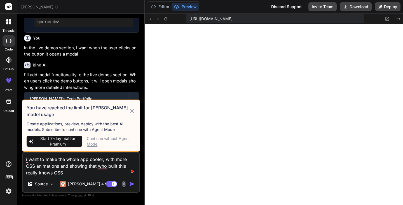
click at [133, 108] on icon at bounding box center [132, 110] width 6 height 7
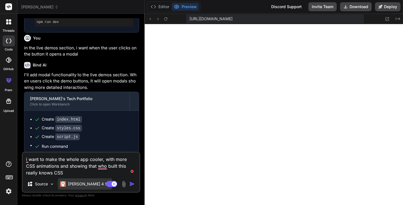
click at [82, 182] on p "[PERSON_NAME] 4 S.." at bounding box center [89, 184] width 42 height 6
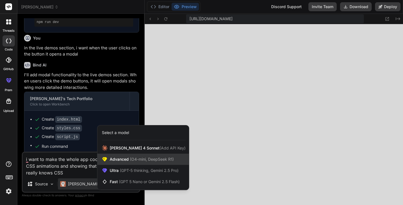
click at [161, 157] on span "(O4-mini, DeepSeek R1)" at bounding box center [151, 158] width 45 height 5
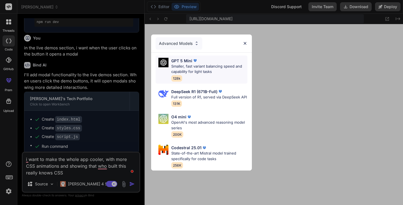
click at [215, 67] on p "Smaller, fast variant balancing speed and capability for light tasks" at bounding box center [209, 69] width 76 height 11
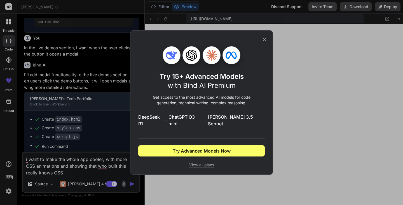
click at [266, 41] on icon at bounding box center [265, 40] width 4 height 4
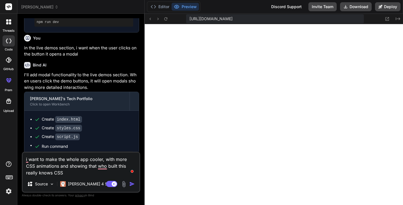
click at [133, 186] on img "button" at bounding box center [132, 184] width 6 height 6
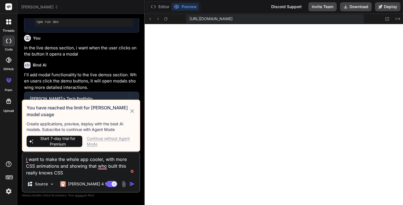
click at [109, 140] on div "Continue without Agent Mode" at bounding box center [111, 140] width 49 height 11
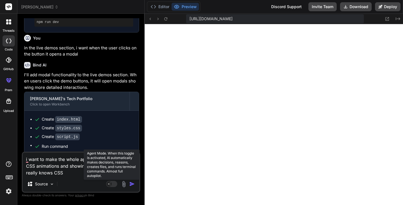
click at [111, 184] on rect at bounding box center [109, 183] width 5 height 5
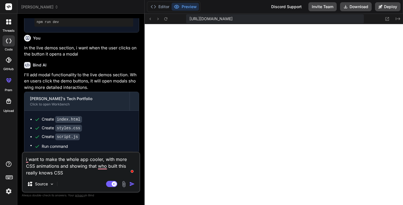
click at [134, 184] on img "button" at bounding box center [132, 184] width 6 height 6
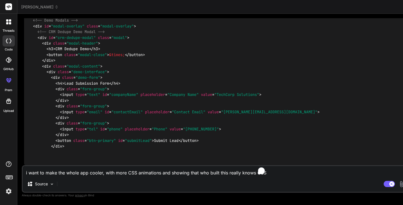
scroll to position [2751, 0]
drag, startPoint x: 274, startPoint y: 128, endPoint x: 185, endPoint y: 127, distance: 89.0
click at [185, 127] on div "Bind AI Web Search Created with Pixso. Code Generator You Bind AI [PERSON_NAME]…" at bounding box center [217, 109] width 400 height 191
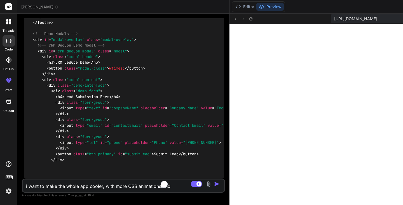
scroll to position [3008, 0]
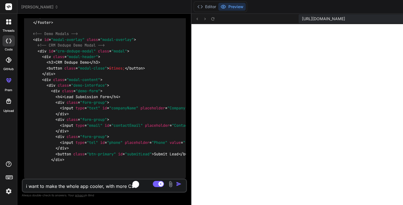
drag, startPoint x: 374, startPoint y: 116, endPoint x: 164, endPoint y: 162, distance: 215.3
click at [0, 153] on html "threads code GitHub prem Upload [PERSON_NAME] Created with Pixso. Bind AI Web S…" at bounding box center [201, 102] width 403 height 205
click at [210, 17] on icon at bounding box center [212, 19] width 5 height 5
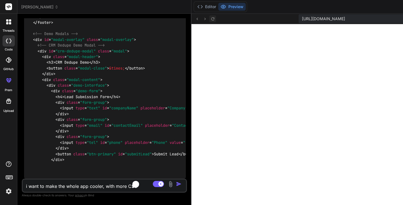
click at [210, 20] on icon at bounding box center [212, 19] width 5 height 5
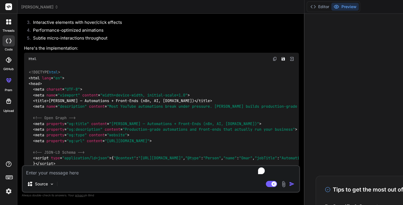
scroll to position [43, 0]
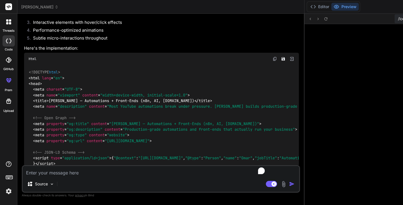
click at [289, 61] on img at bounding box center [291, 58] width 5 height 5
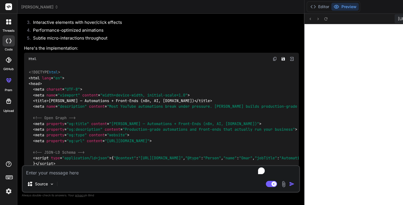
scroll to position [207, 0]
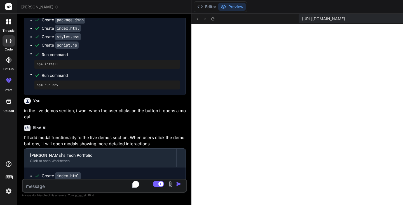
type textarea "x"
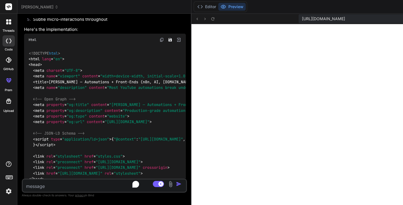
drag, startPoint x: 274, startPoint y: 89, endPoint x: -107, endPoint y: 163, distance: 388.1
click at [0, 163] on html "threads code GitHub prem Upload [PERSON_NAME] Created with Pixso. Bind AI Web S…" at bounding box center [201, 102] width 403 height 205
